Goal: Information Seeking & Learning: Learn about a topic

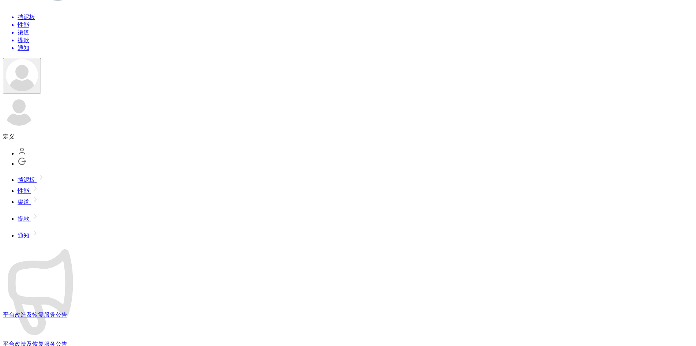
scroll to position [276, 0]
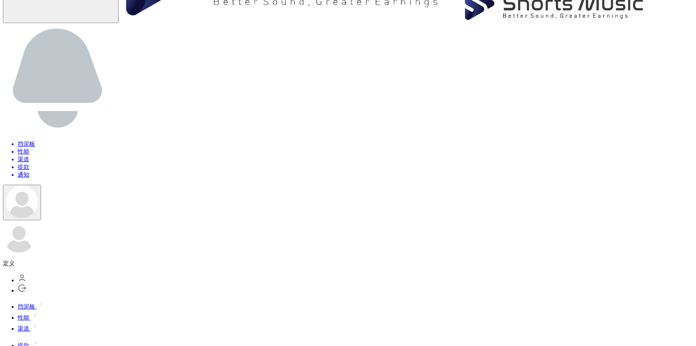
scroll to position [0, 0]
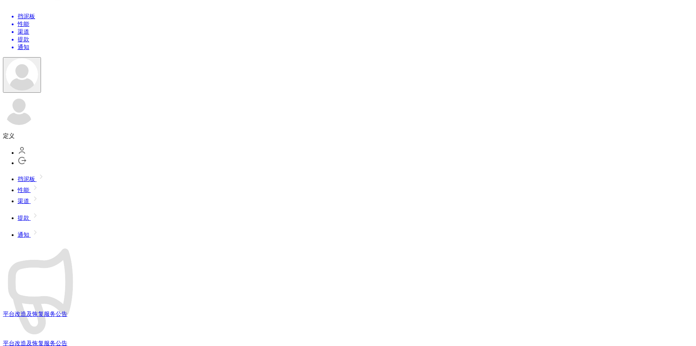
scroll to position [243, 0]
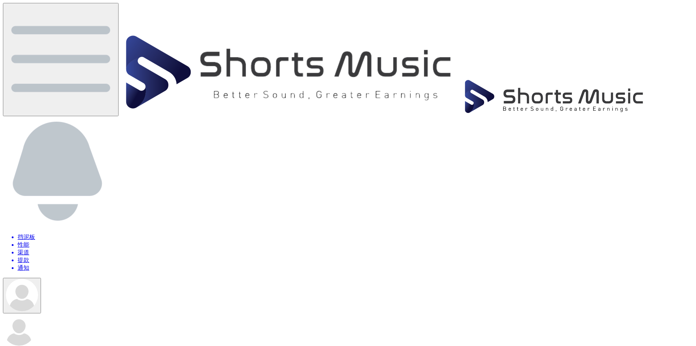
scroll to position [73, 0]
